Goal: Find contact information: Find contact information

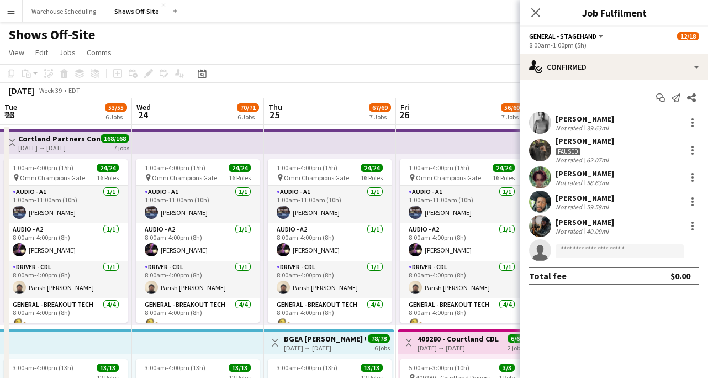
scroll to position [0, 290]
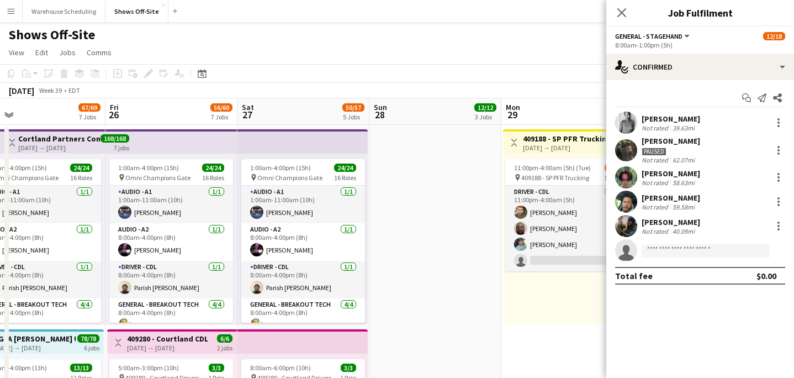
click at [11, 10] on app-icon "Menu" at bounding box center [11, 11] width 9 height 9
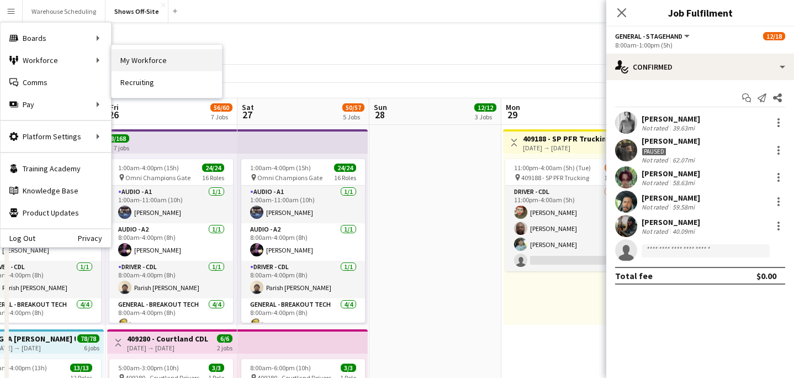
click at [144, 63] on link "My Workforce" at bounding box center [166, 60] width 110 height 22
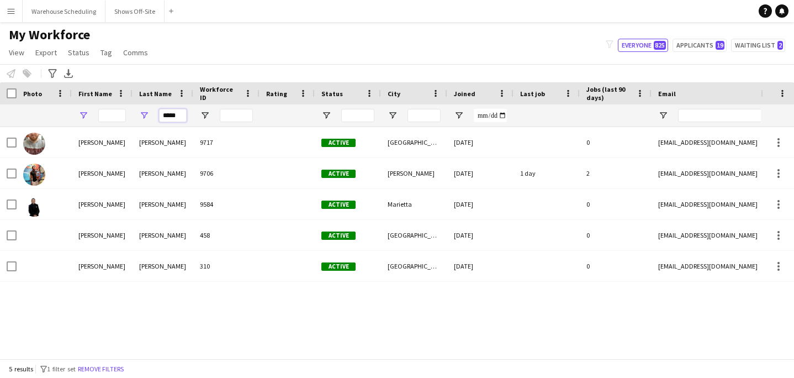
drag, startPoint x: 180, startPoint y: 116, endPoint x: 85, endPoint y: 115, distance: 94.9
click at [87, 116] on div "*****" at bounding box center [598, 115] width 1197 height 22
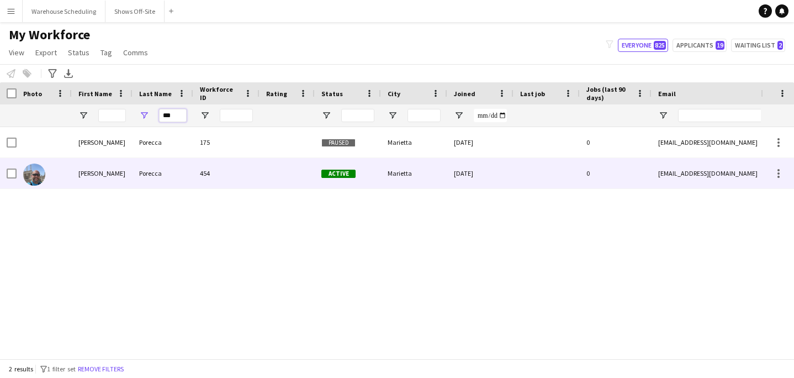
type input "***"
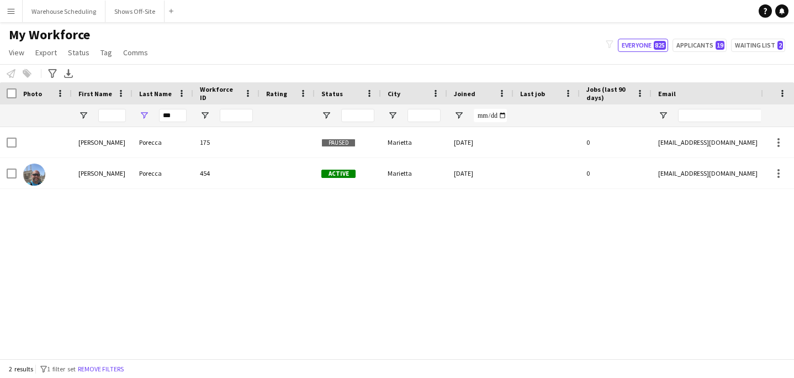
click at [107, 193] on div "[PERSON_NAME] 175 Paused Marietta [DATE] 0 [EMAIL_ADDRESS][DOMAIN_NAME] [PERSON…" at bounding box center [380, 242] width 761 height 231
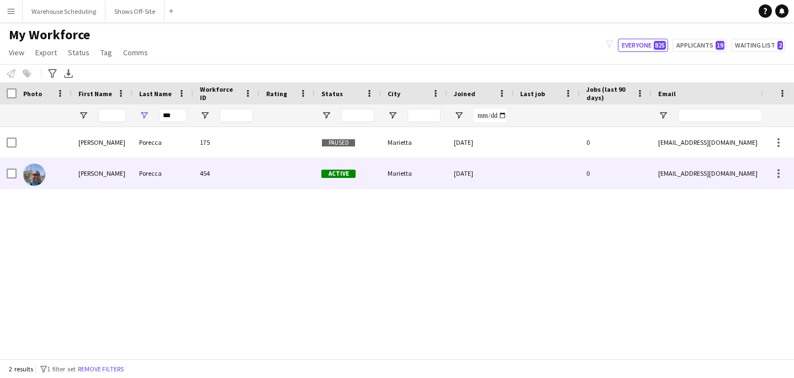
click at [124, 182] on div "[PERSON_NAME]" at bounding box center [102, 173] width 61 height 30
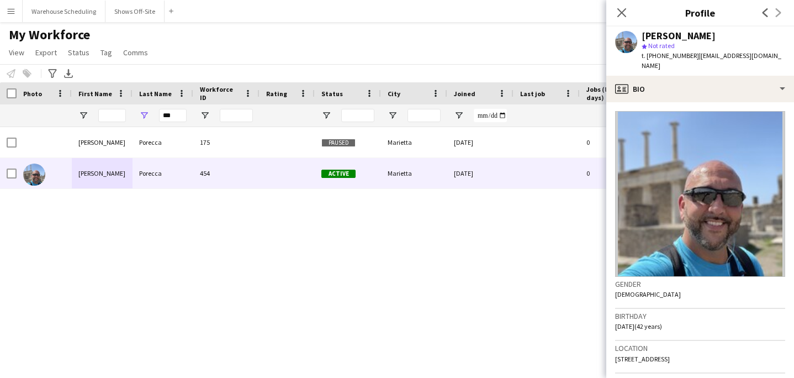
drag, startPoint x: 690, startPoint y: 56, endPoint x: 715, endPoint y: 62, distance: 25.6
click at [707, 62] on div "t. [PHONE_NUMBER] | [EMAIL_ADDRESS][DOMAIN_NAME]" at bounding box center [712, 61] width 143 height 20
copy span "[EMAIL_ADDRESS][DOMAIN_NAME]"
drag, startPoint x: 679, startPoint y: 38, endPoint x: 731, endPoint y: 36, distance: 51.9
click at [707, 36] on div "[PERSON_NAME]" at bounding box center [712, 36] width 143 height 10
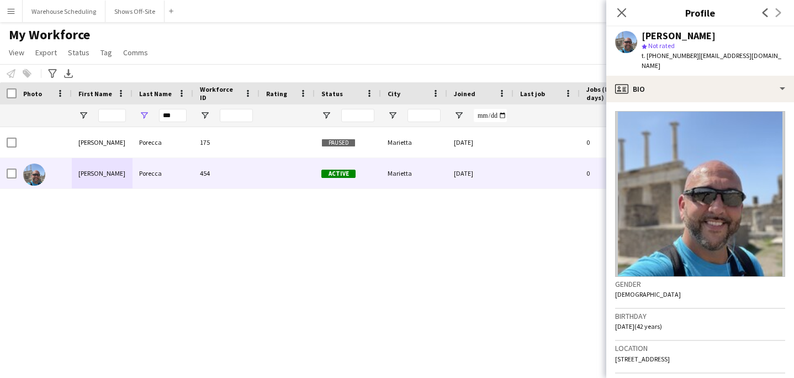
copy div "Porecca"
